Goal: Information Seeking & Learning: Learn about a topic

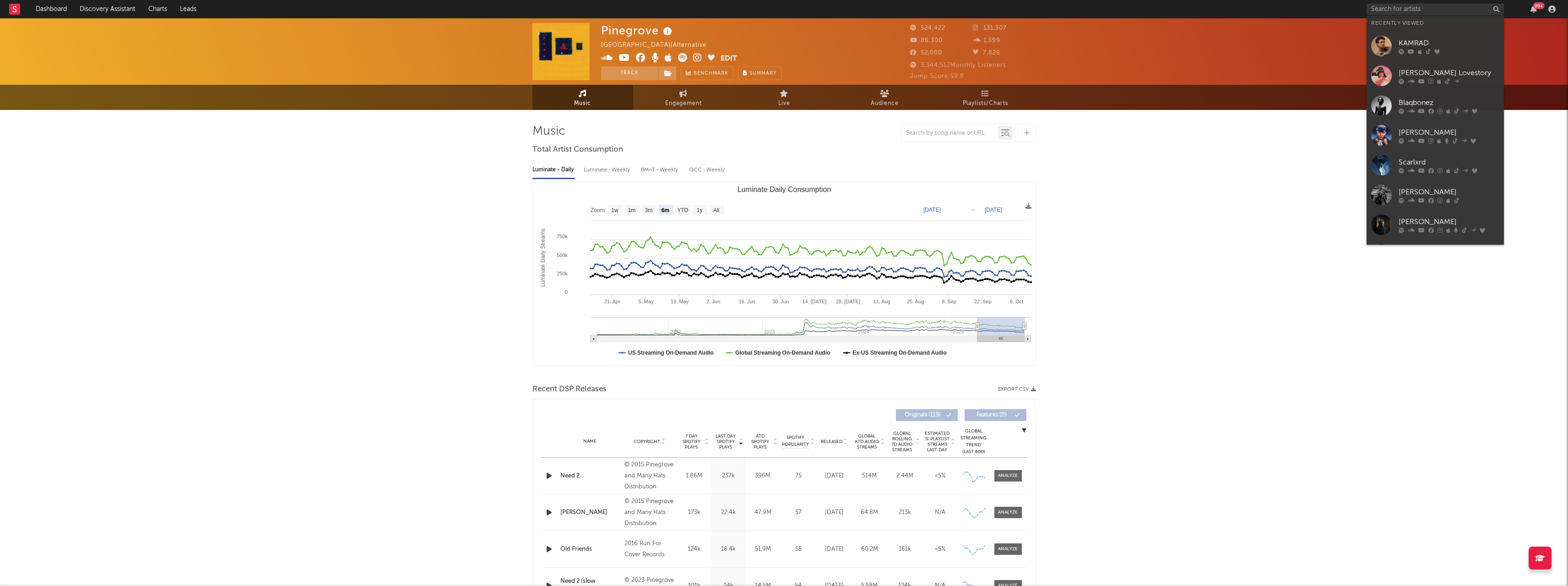
select select "6m"
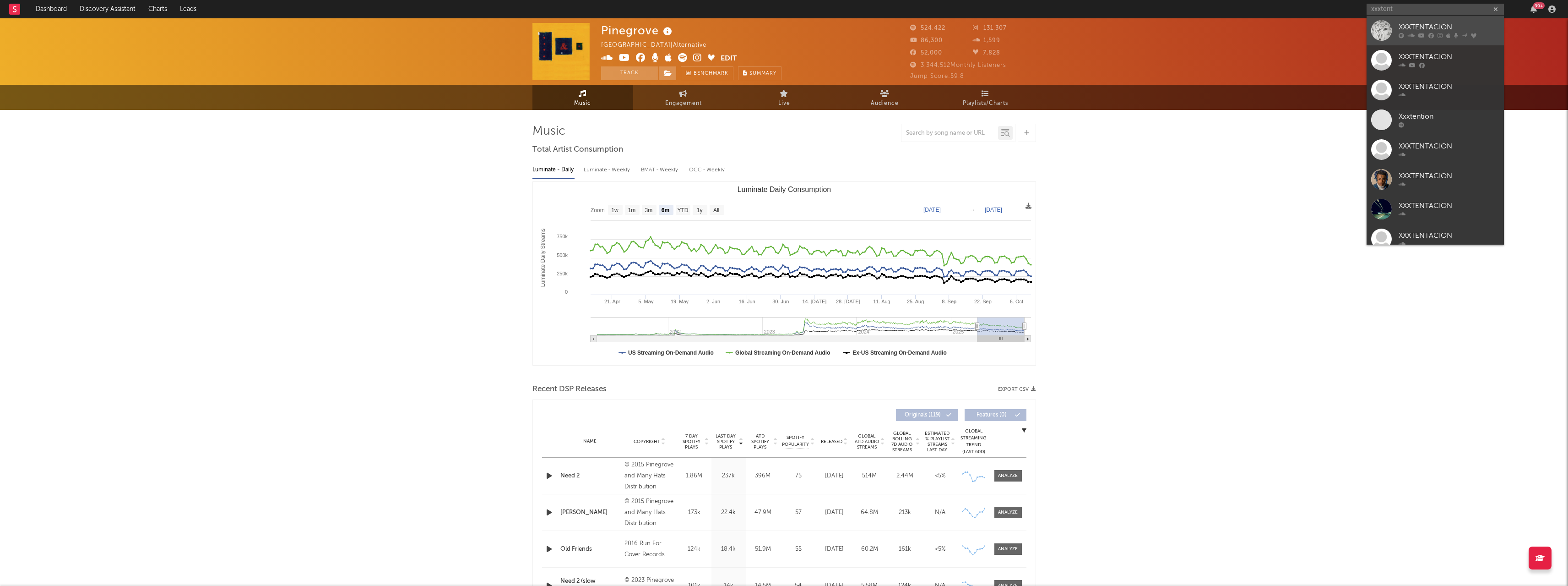
type input "xxxtent"
click at [1377, 23] on div at bounding box center [1382, 30] width 21 height 21
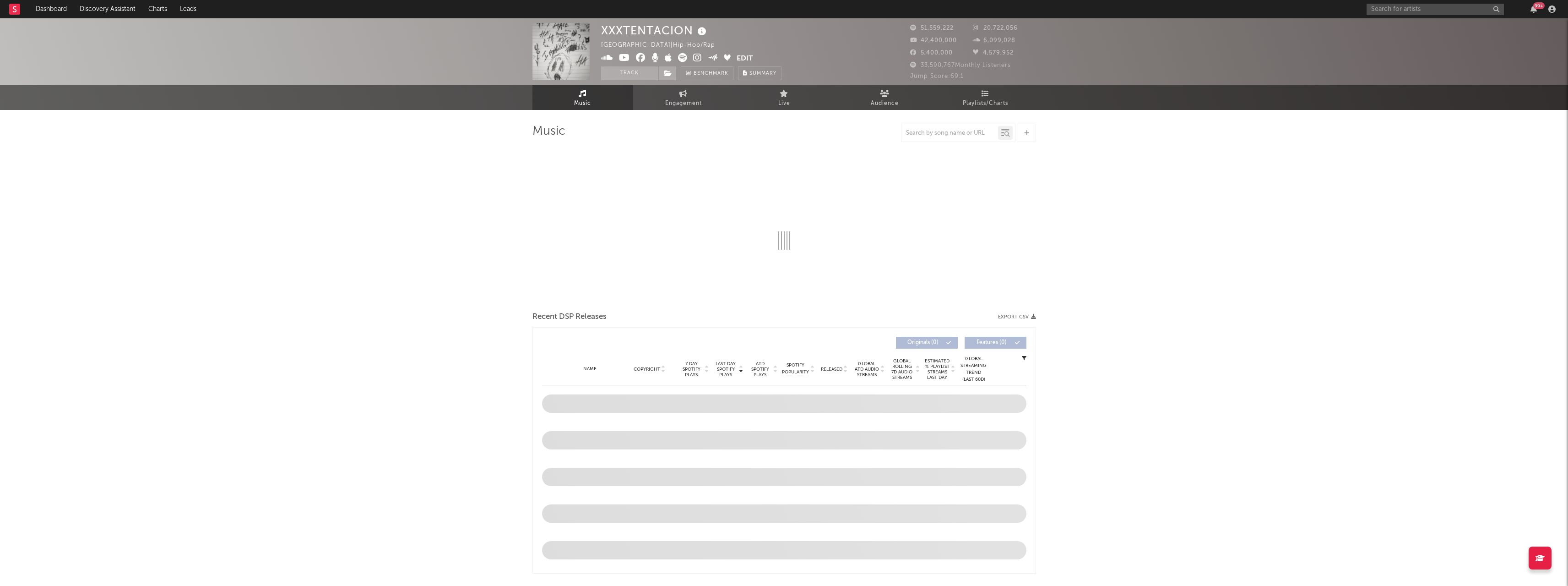
select select "6m"
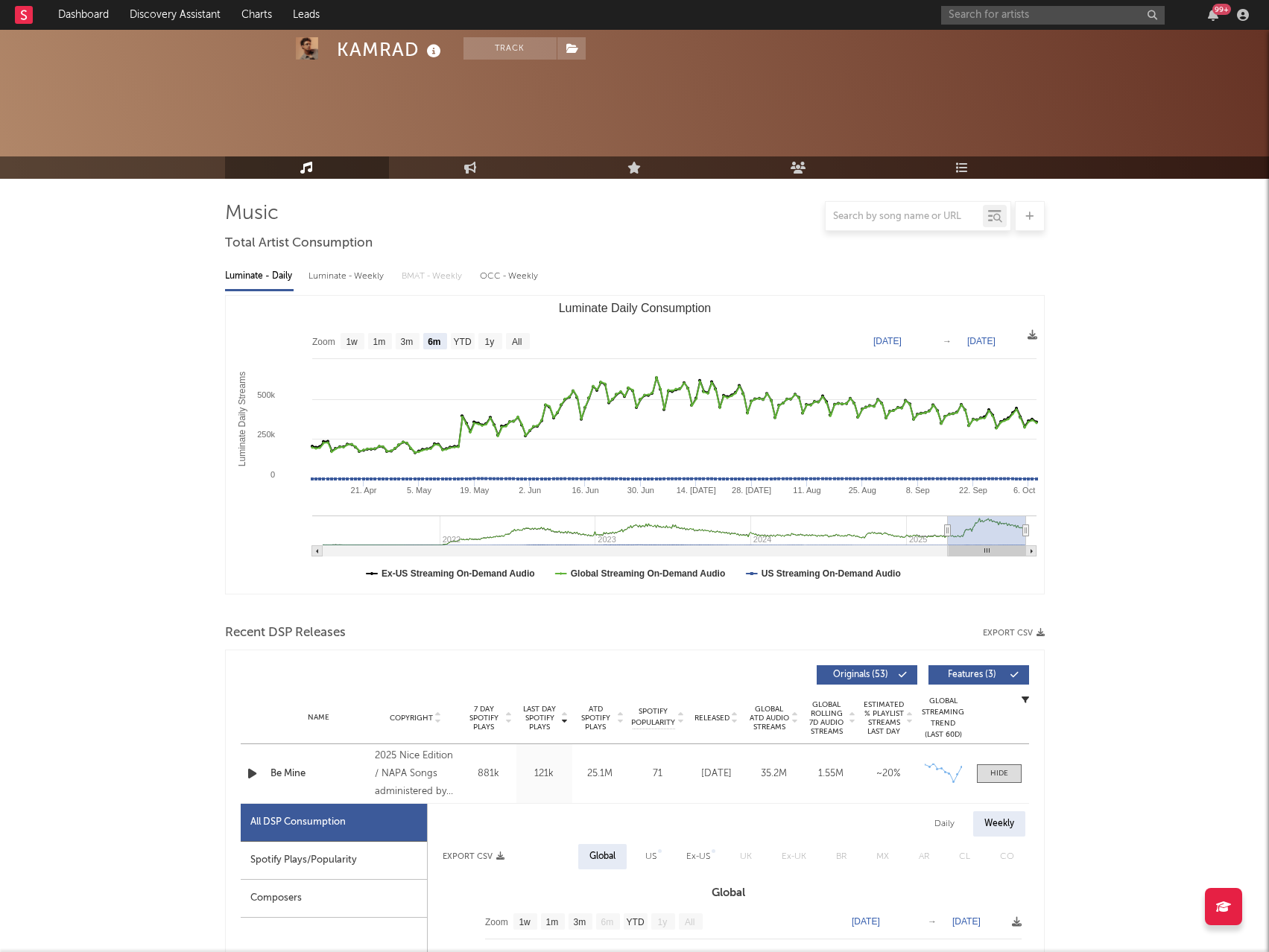
select select "6m"
select select "1w"
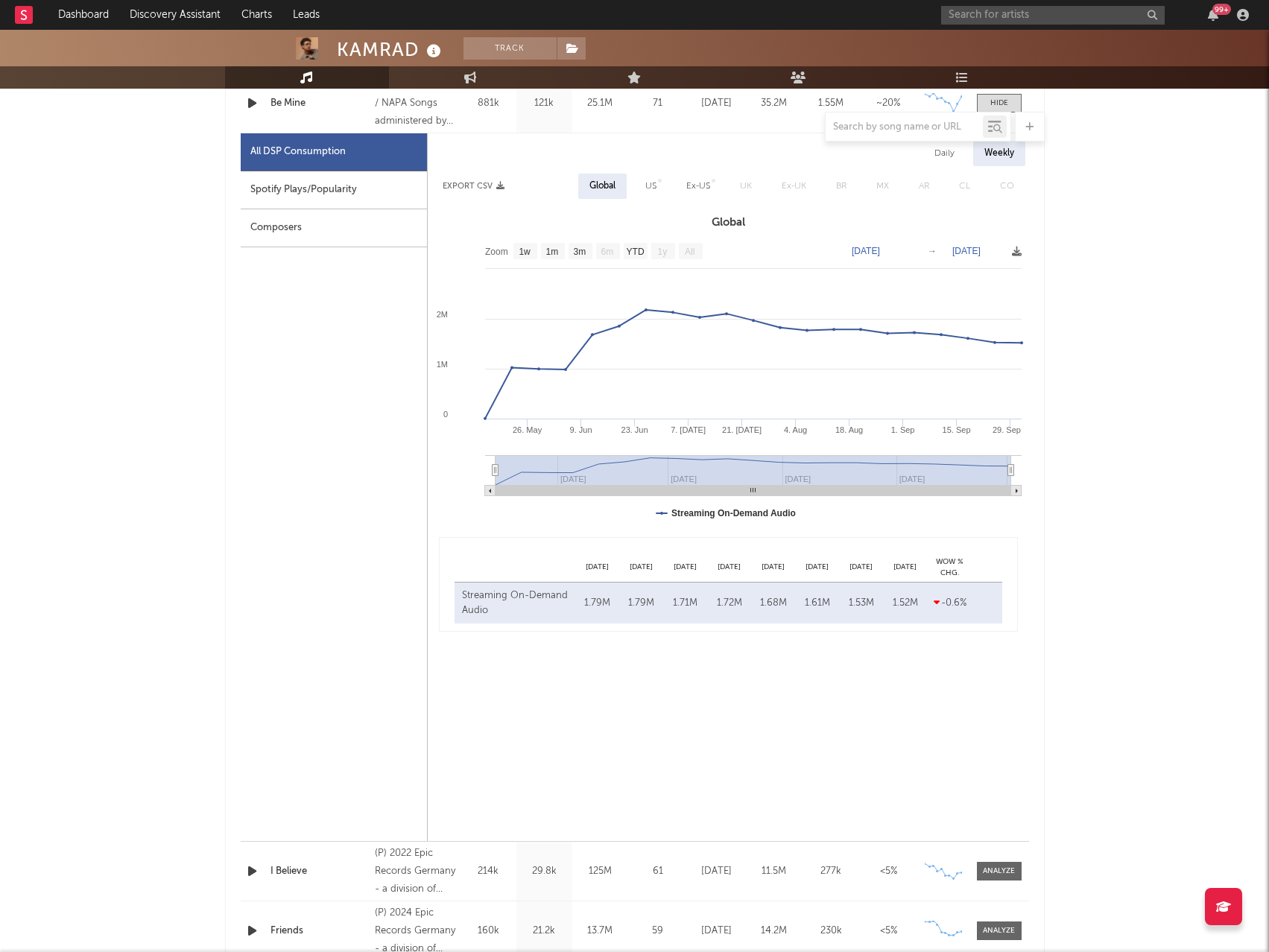
scroll to position [671, 0]
click at [1023, 18] on input "text" at bounding box center [1053, 15] width 224 height 19
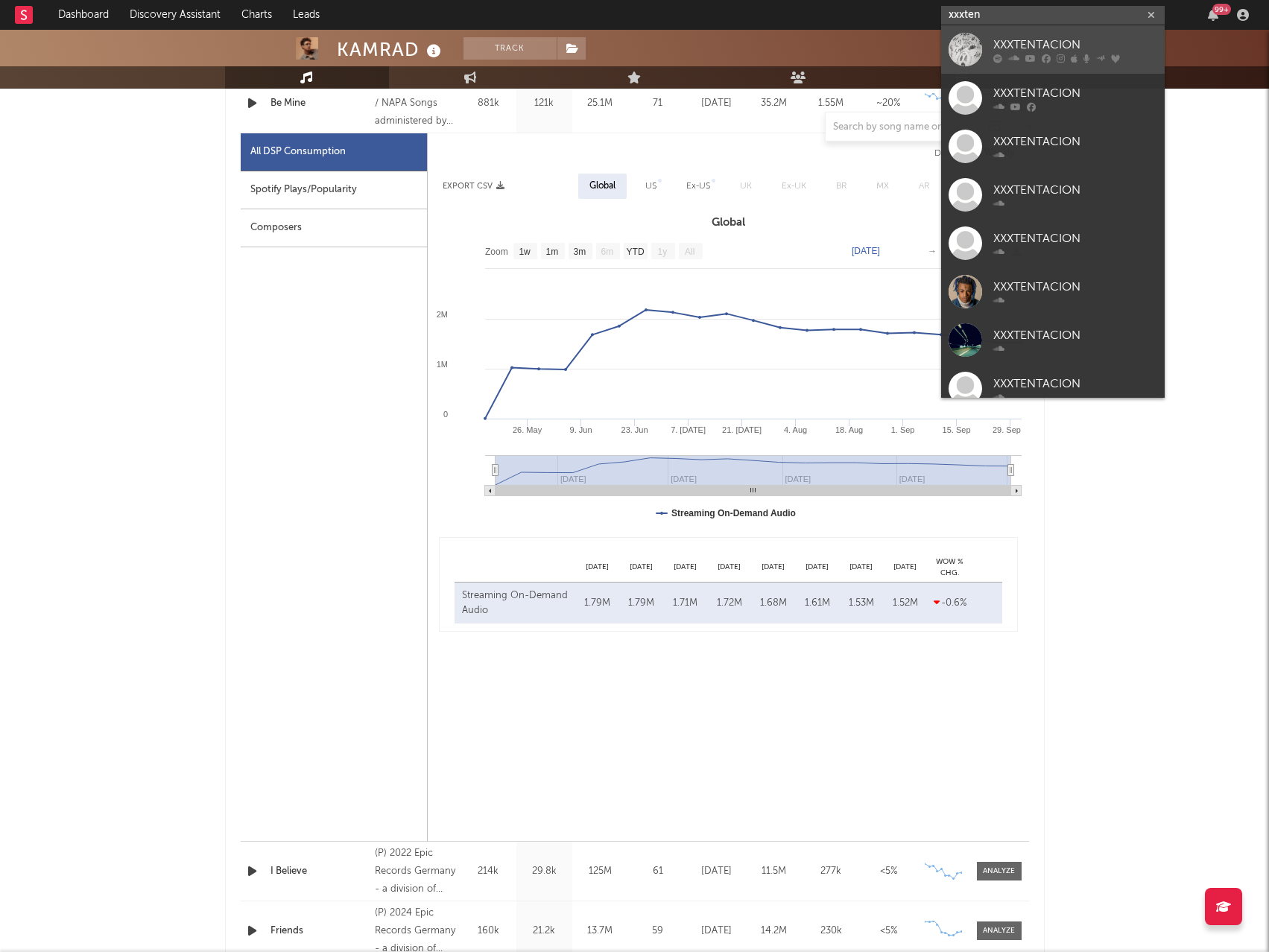
type input "xxxten"
click at [966, 44] on div at bounding box center [965, 50] width 34 height 34
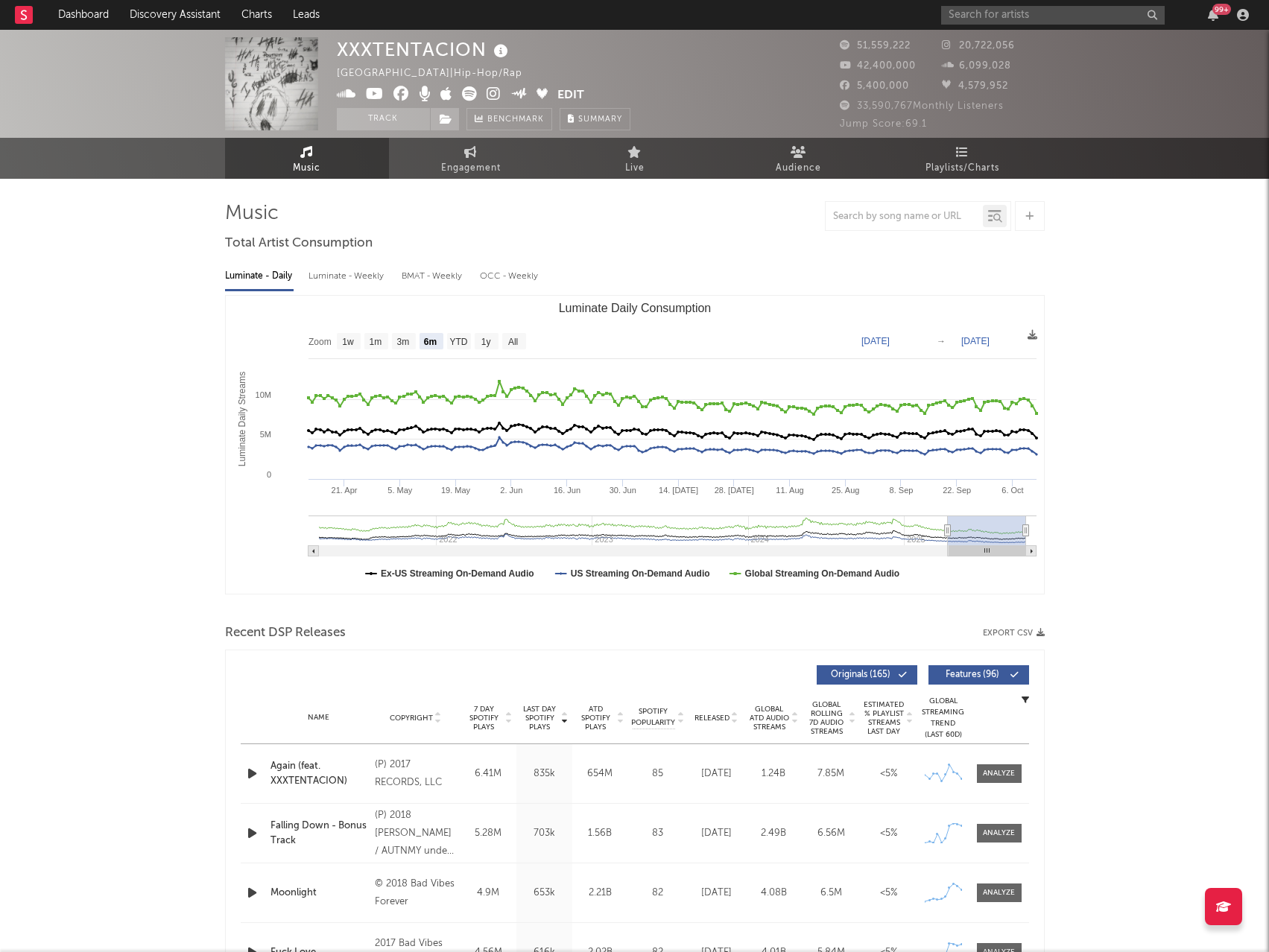
click at [512, 341] on text "All" at bounding box center [512, 342] width 10 height 11
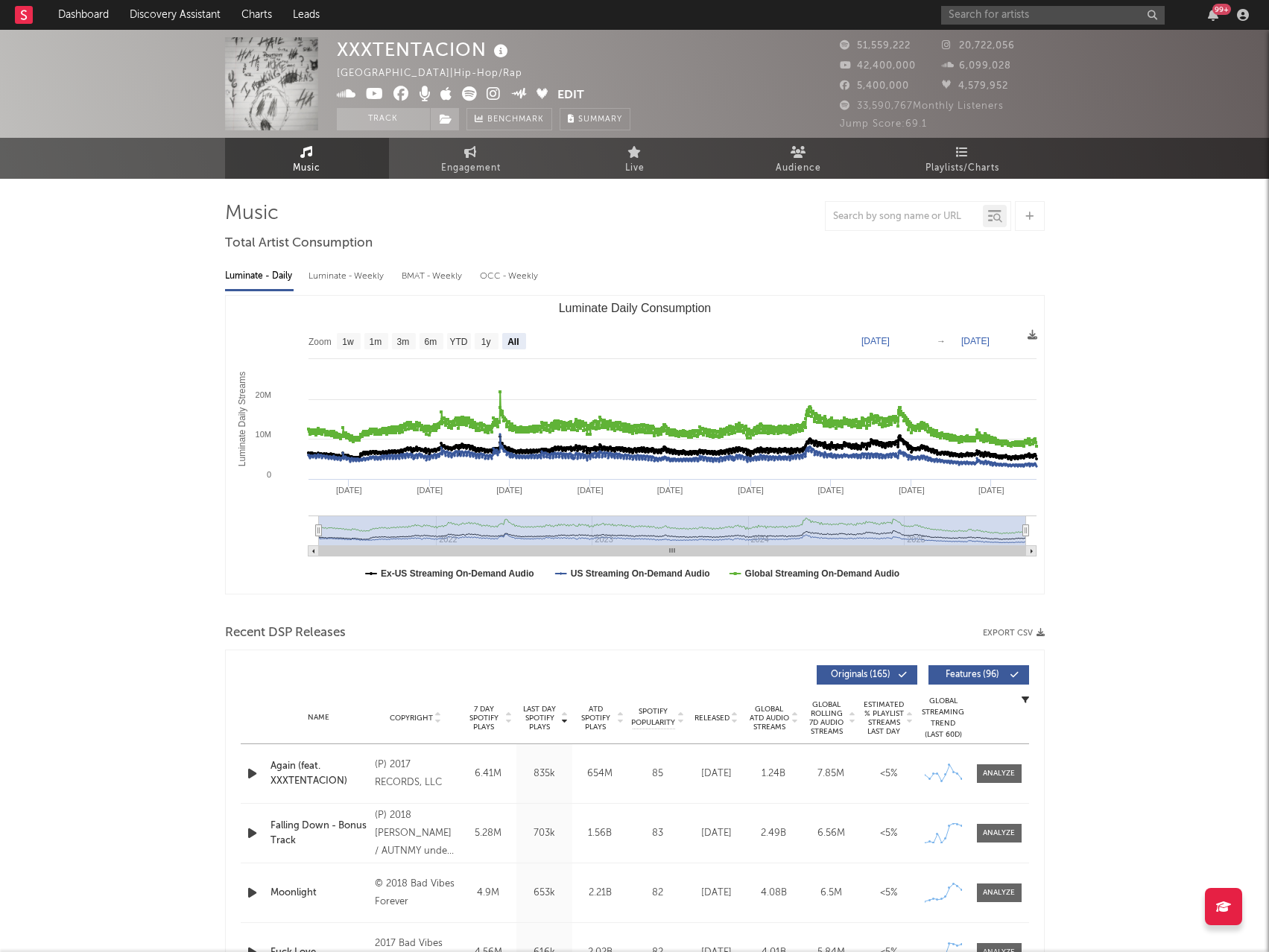
select select "All"
type input "2021-03-31"
